Goal: Task Accomplishment & Management: Manage account settings

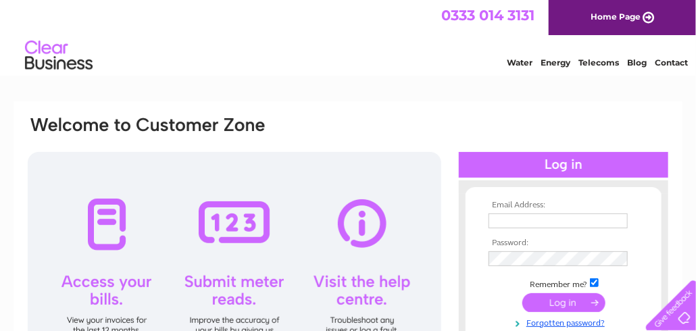
type input "[PERSON_NAME][EMAIL_ADDRESS][DOMAIN_NAME]"
click at [572, 301] on input "submit" at bounding box center [564, 302] width 83 height 19
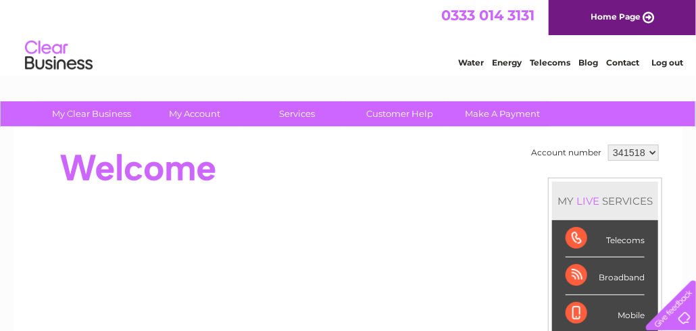
click at [652, 150] on select "341518 341521" at bounding box center [633, 153] width 51 height 16
select select "341521"
click at [608, 145] on select "341518 341521" at bounding box center [633, 153] width 51 height 16
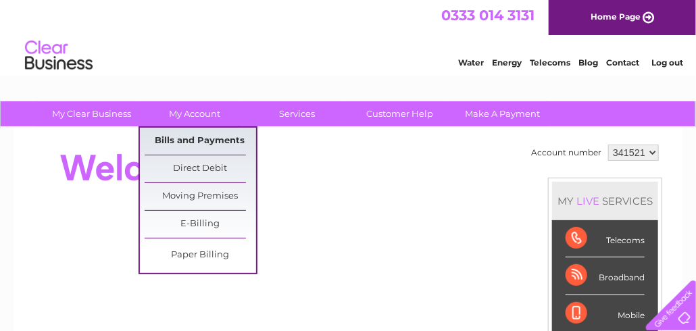
click at [203, 140] on link "Bills and Payments" at bounding box center [201, 141] width 112 height 27
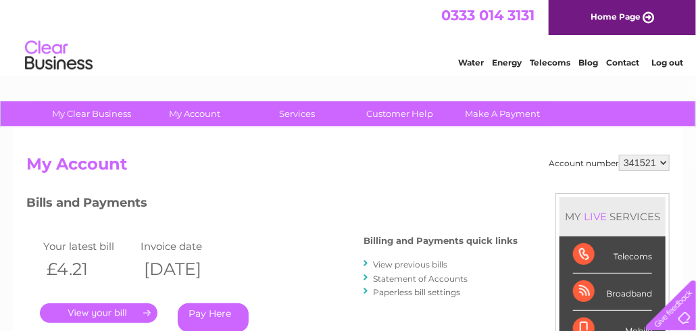
click at [118, 316] on link "." at bounding box center [99, 314] width 118 height 20
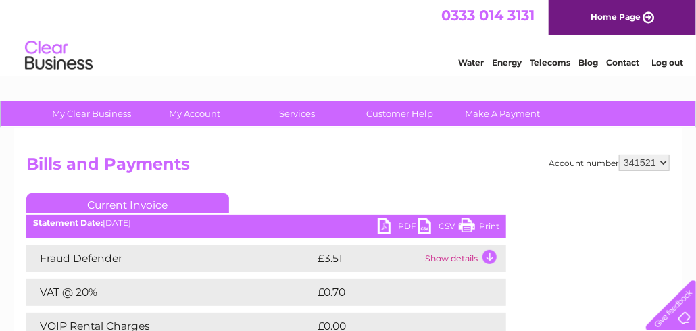
click at [401, 229] on link "PDF" at bounding box center [398, 228] width 41 height 20
